Goal: Task Accomplishment & Management: Understand process/instructions

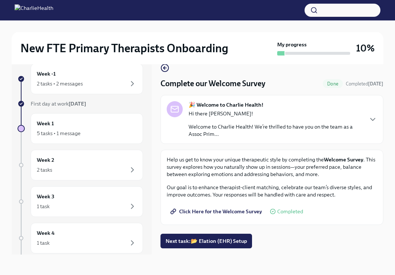
scroll to position [12, 0]
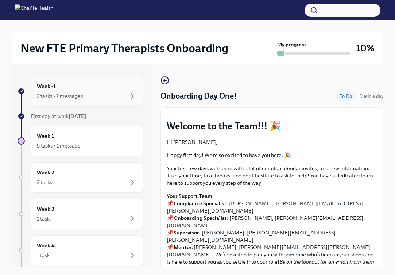
click at [85, 91] on div "Week -1 2 tasks • 2 messages" at bounding box center [87, 91] width 100 height 18
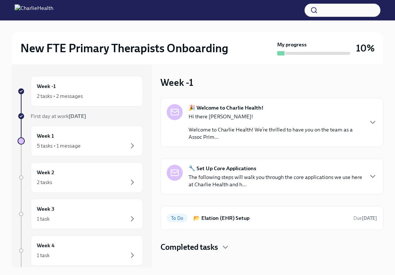
scroll to position [26, 0]
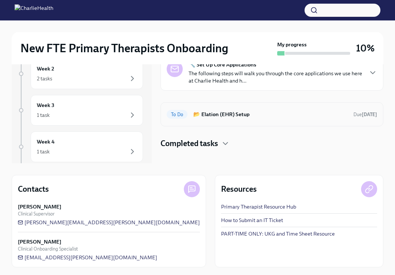
click at [224, 118] on div "To Do 📂 Elation (EHR) Setup Due in 3 days" at bounding box center [272, 114] width 211 height 12
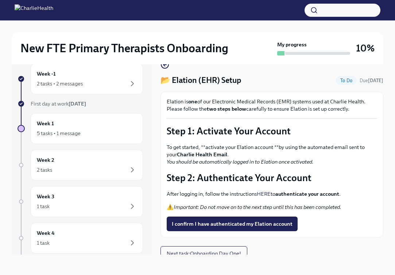
scroll to position [3, 0]
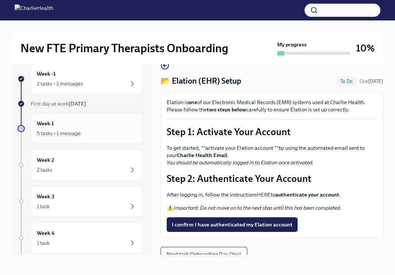
click at [112, 133] on div "5 tasks • 1 message" at bounding box center [87, 133] width 100 height 9
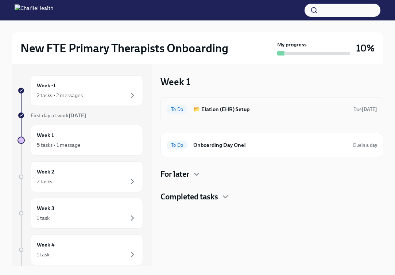
click at [215, 113] on h6 "📂 Elation (EHR) Setup" at bounding box center [270, 109] width 154 height 8
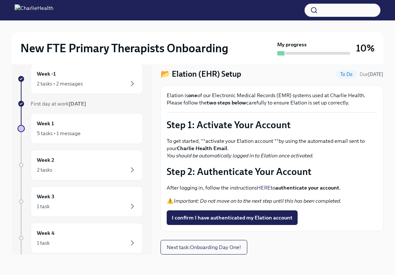
scroll to position [12, 0]
click at [265, 187] on link "HERE" at bounding box center [264, 187] width 14 height 7
